Goal: Information Seeking & Learning: Learn about a topic

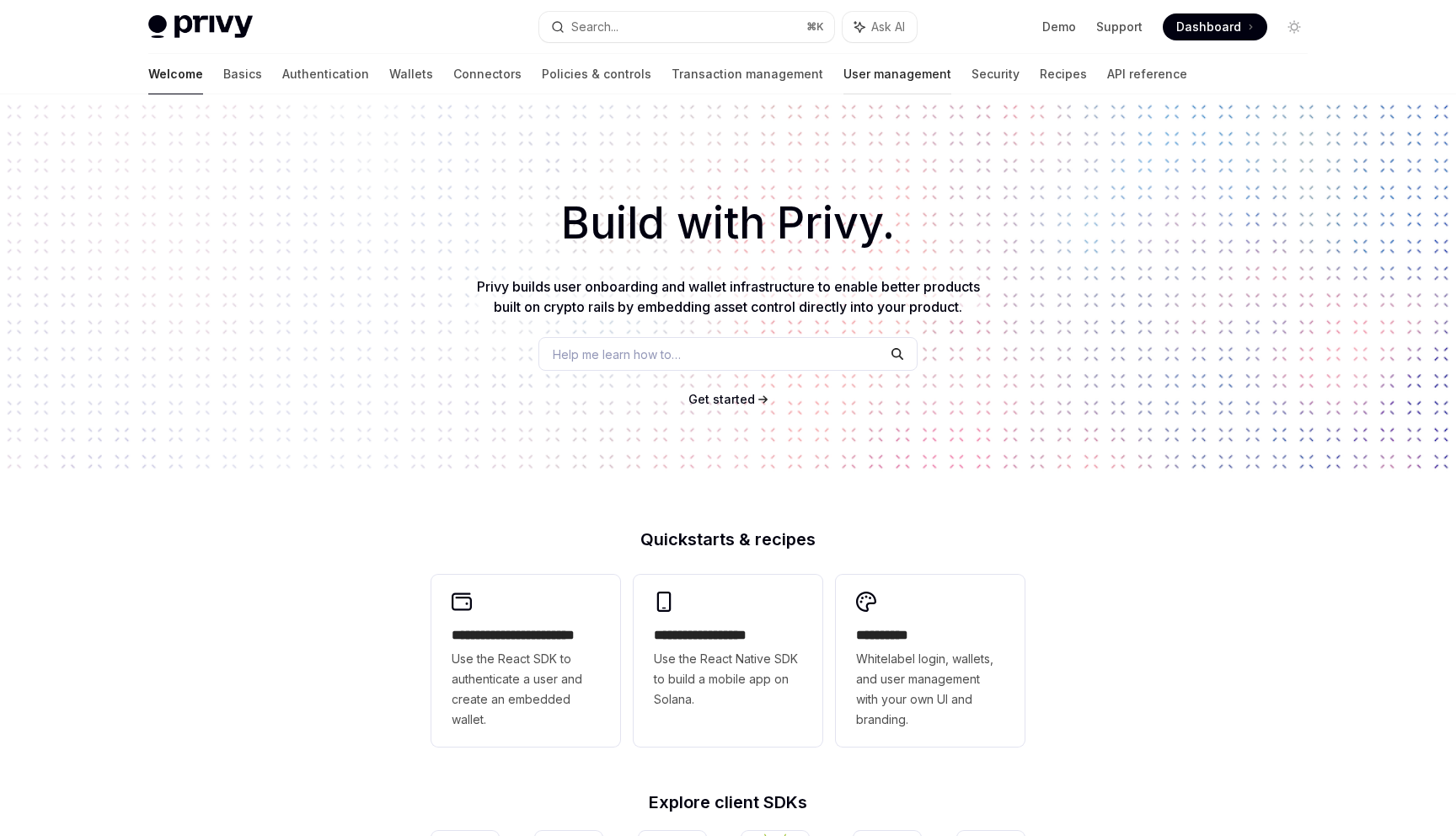
click at [844, 81] on link "User management" at bounding box center [897, 73] width 108 height 41
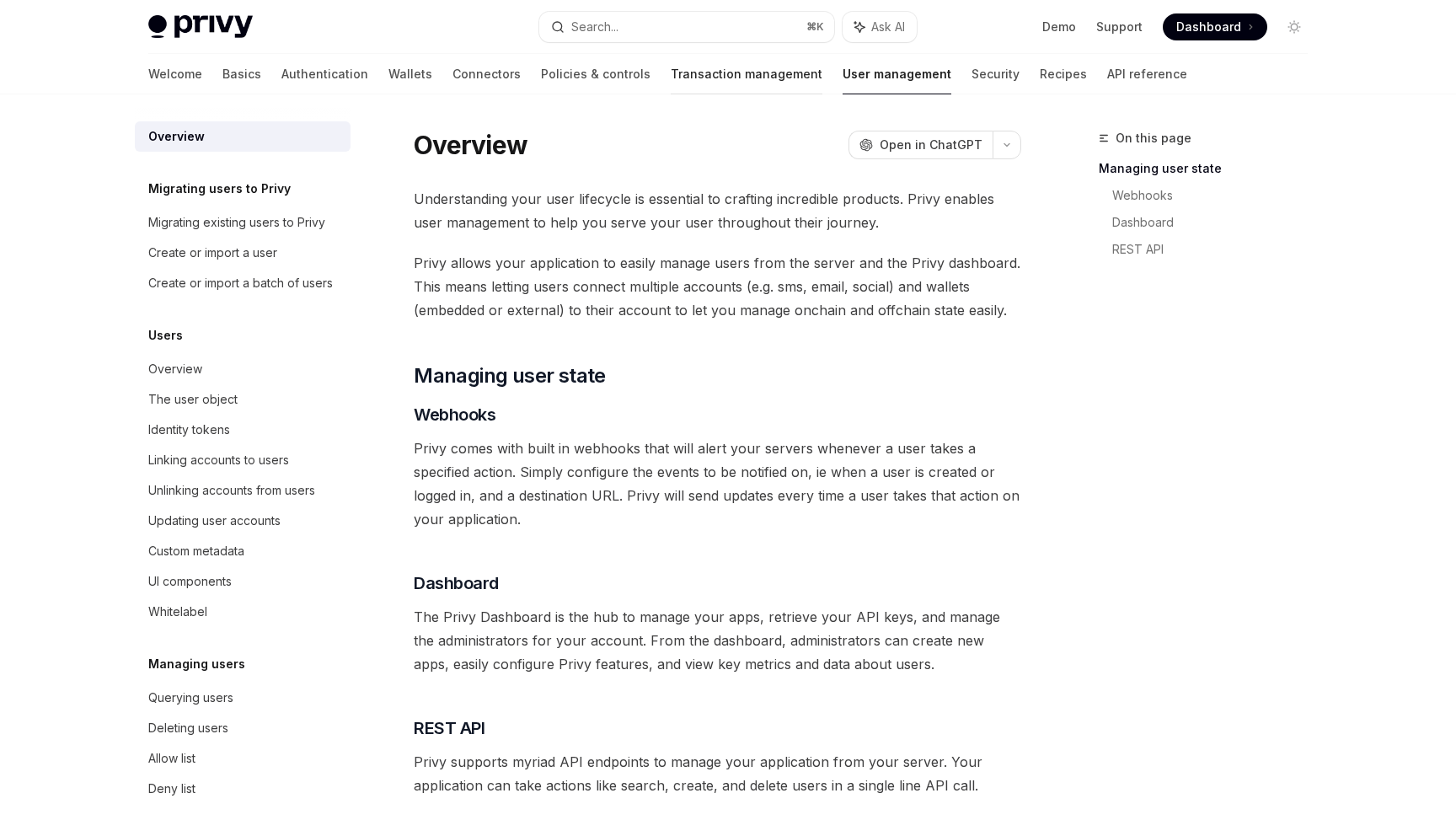
click at [688, 71] on link "Transaction management" at bounding box center [746, 73] width 152 height 41
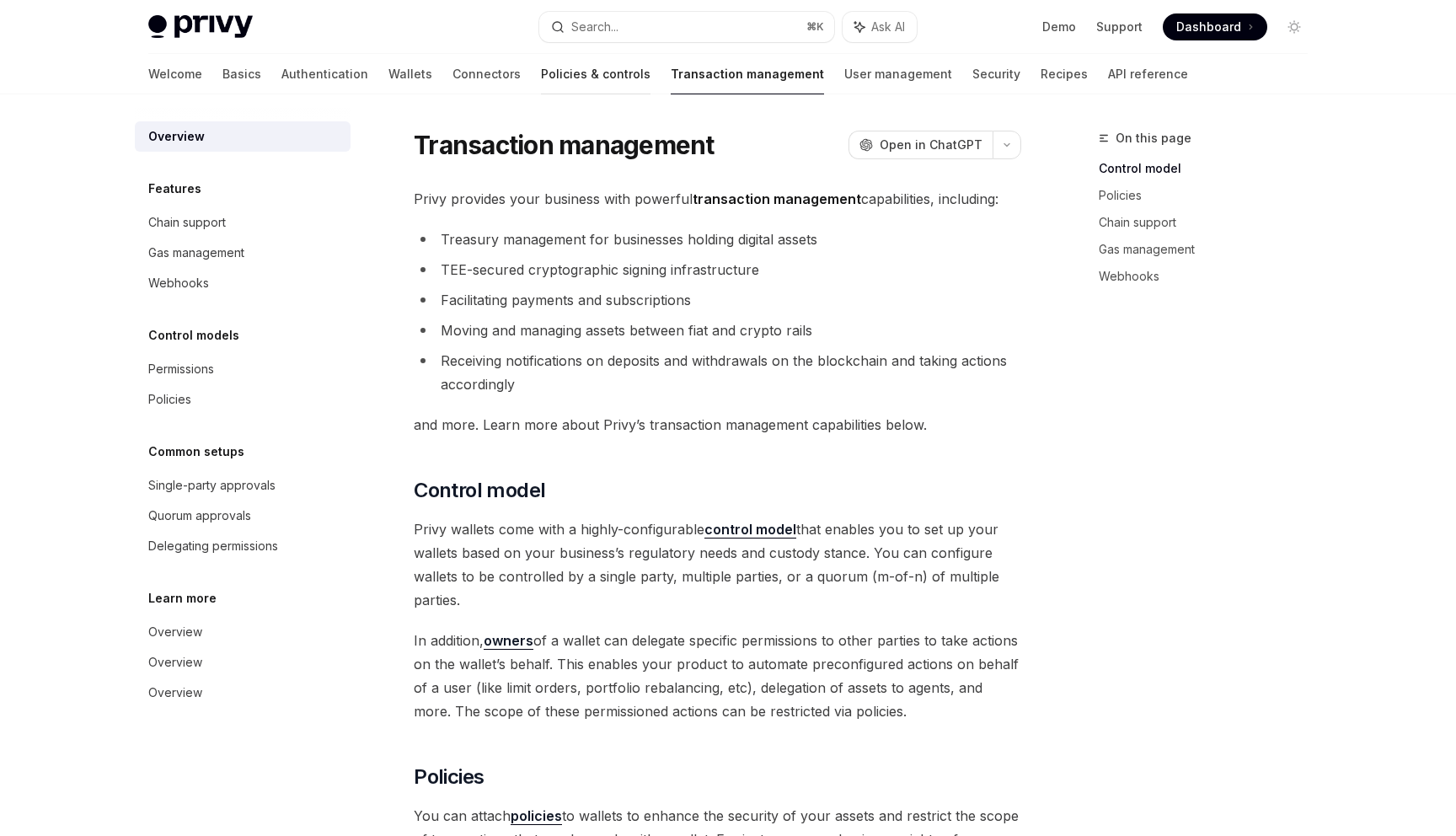
click at [541, 68] on link "Policies & controls" at bounding box center [595, 73] width 110 height 41
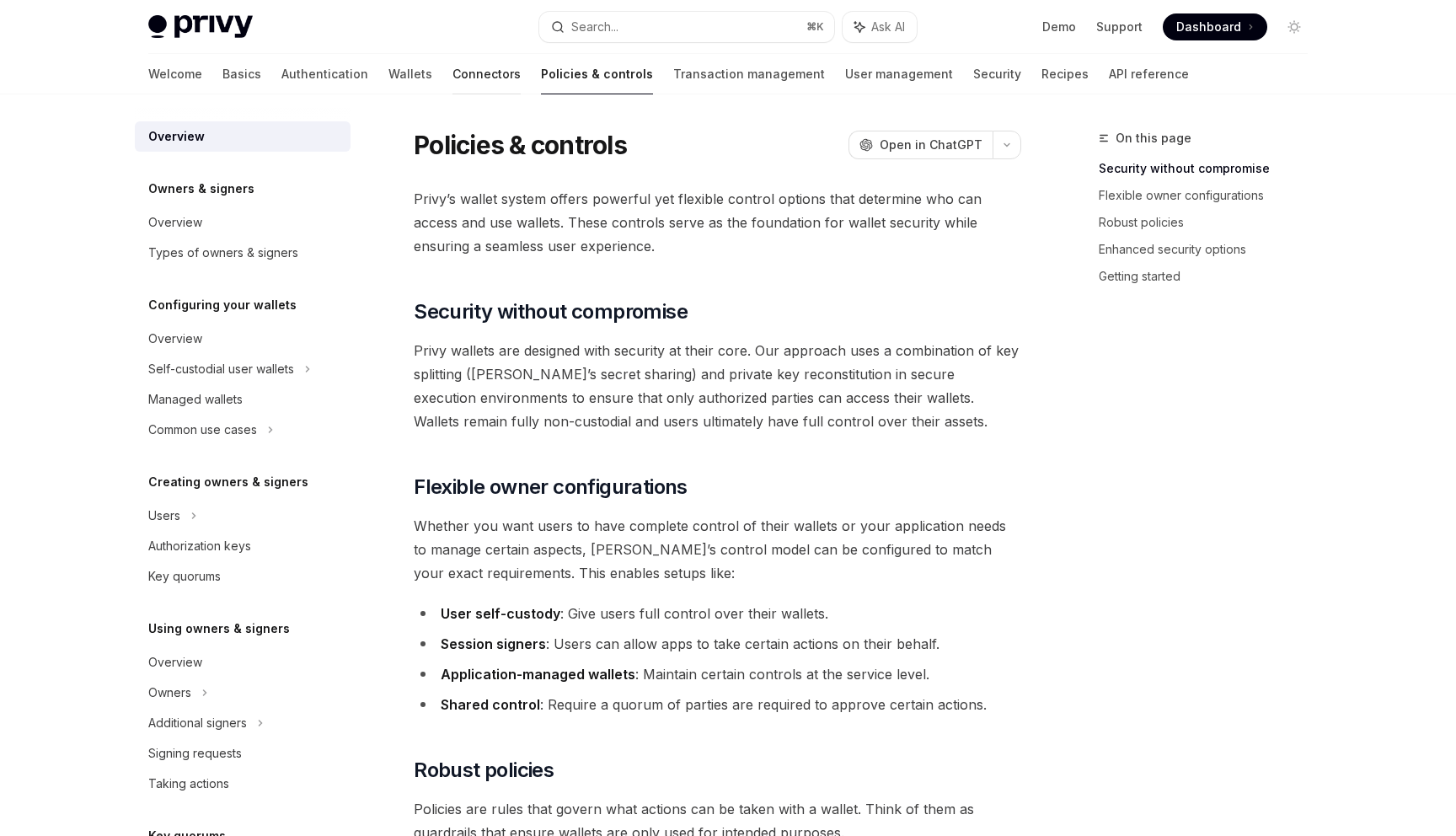
click at [453, 71] on link "Connectors" at bounding box center [486, 73] width 68 height 41
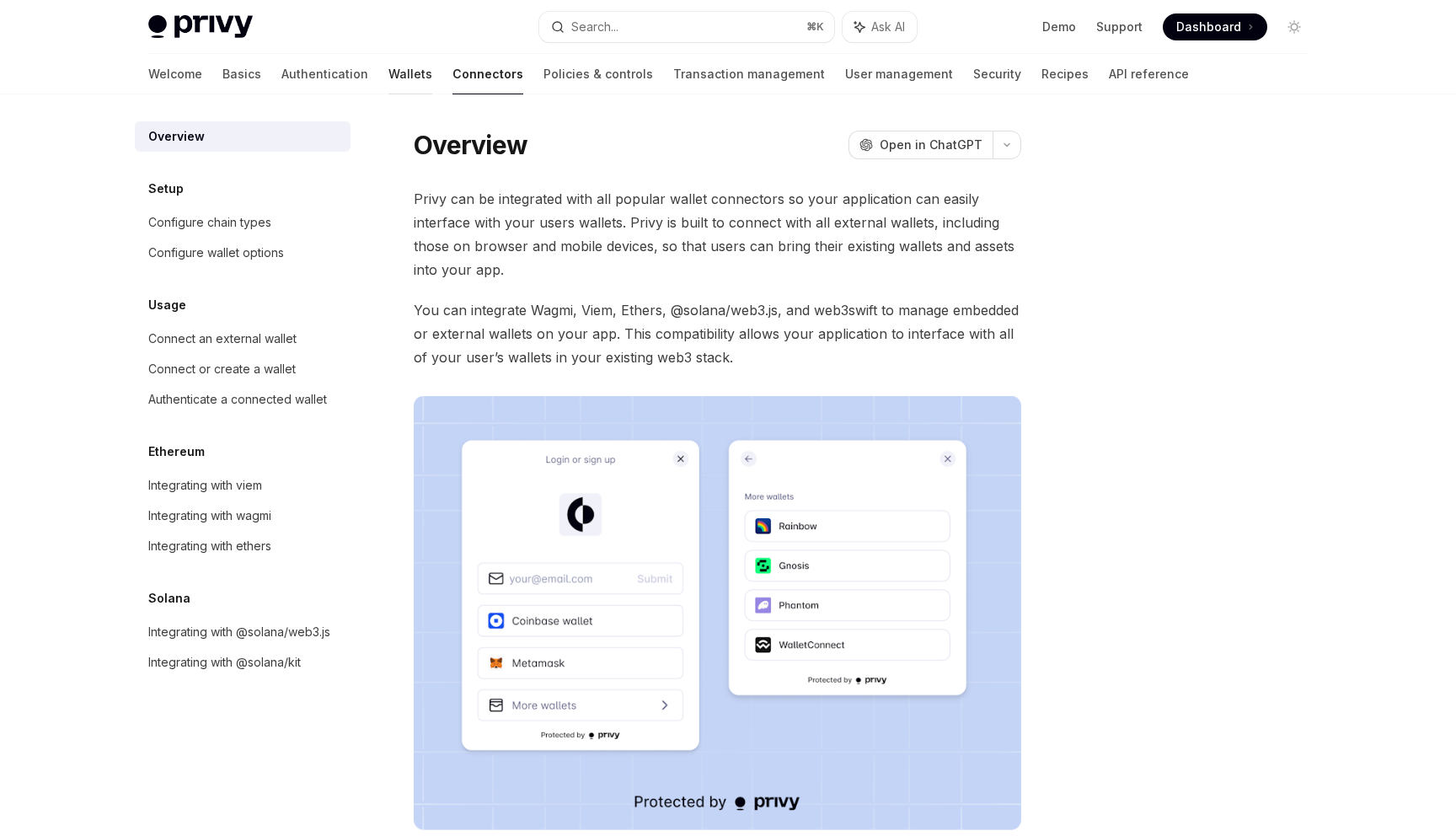
click at [388, 79] on link "Wallets" at bounding box center [410, 73] width 44 height 41
type textarea "*"
